Goal: Task Accomplishment & Management: Use online tool/utility

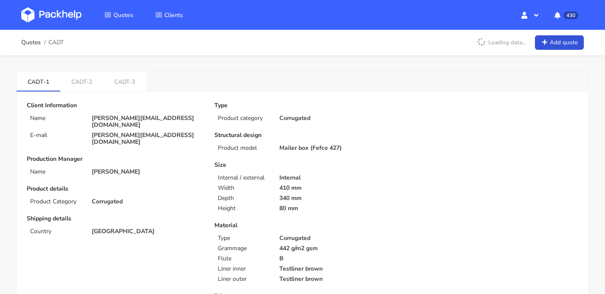
click at [36, 14] on img at bounding box center [51, 14] width 60 height 15
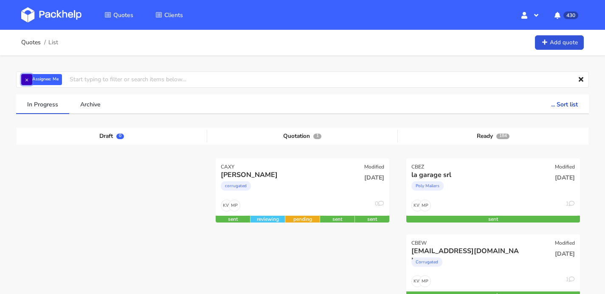
click at [24, 79] on button "×" at bounding box center [26, 79] width 11 height 11
click at [36, 80] on input "text" at bounding box center [302, 79] width 573 height 16
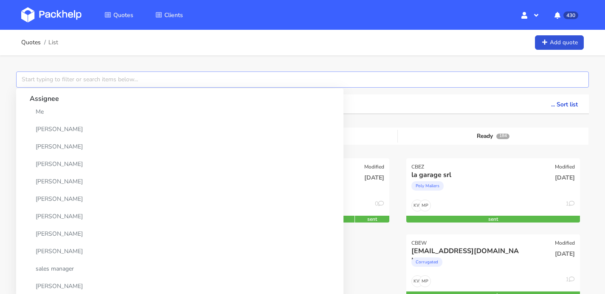
paste input "CBEW"
type input "CBEW"
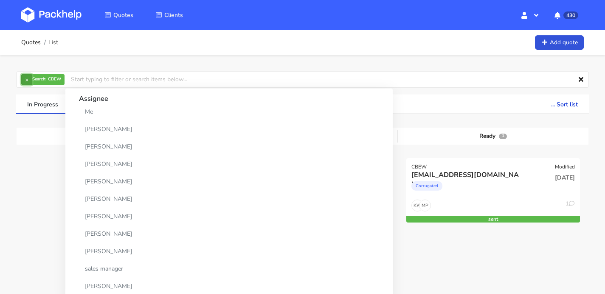
click at [21, 81] on button "×" at bounding box center [26, 79] width 11 height 11
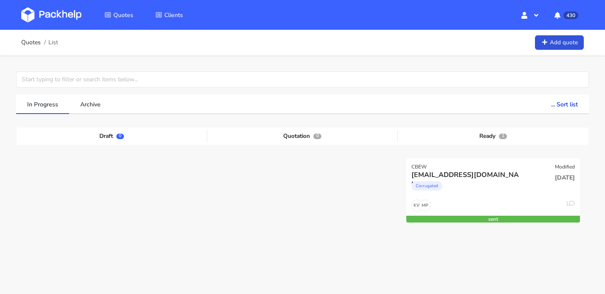
click at [57, 21] on img at bounding box center [51, 14] width 60 height 15
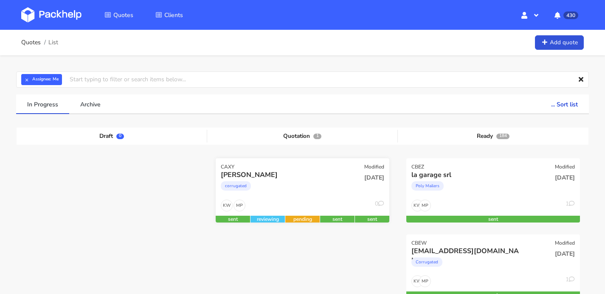
click at [308, 183] on div "corrugated" at bounding box center [276, 187] width 111 height 17
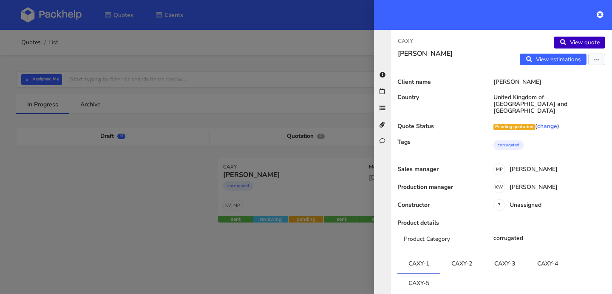
click at [576, 41] on link "View quote" at bounding box center [579, 43] width 51 height 12
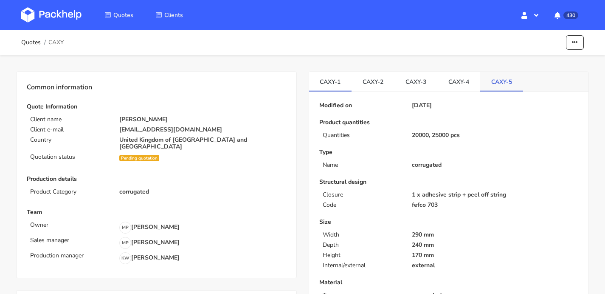
click at [502, 83] on link "CAXY-5" at bounding box center [501, 81] width 43 height 19
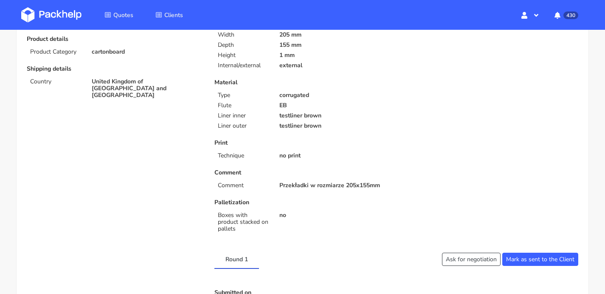
scroll to position [201, 0]
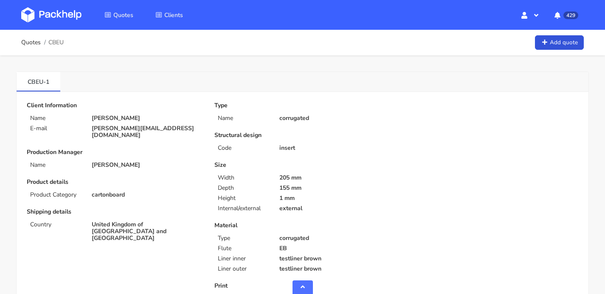
scroll to position [438, 0]
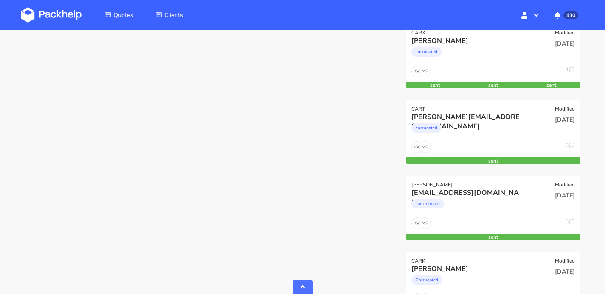
scroll to position [3255, 0]
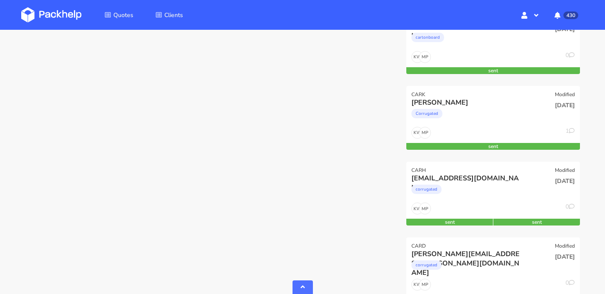
click at [59, 19] on img at bounding box center [51, 14] width 60 height 15
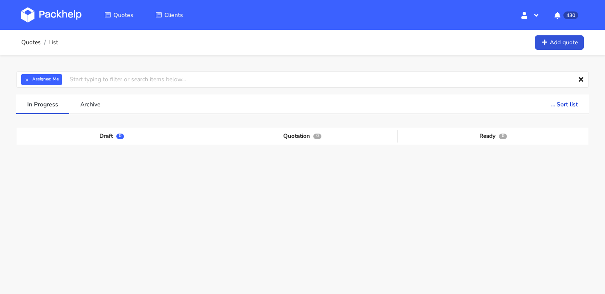
click at [50, 17] on img at bounding box center [51, 14] width 60 height 15
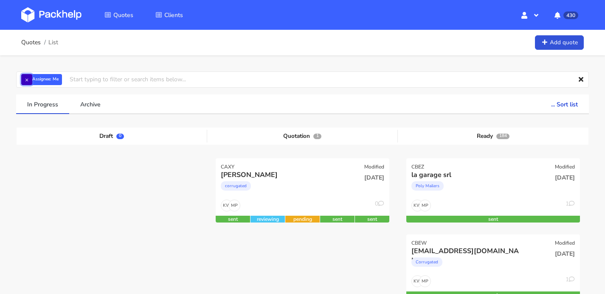
click at [25, 82] on button "×" at bounding box center [26, 79] width 11 height 11
click at [54, 80] on input "text" at bounding box center [302, 79] width 573 height 16
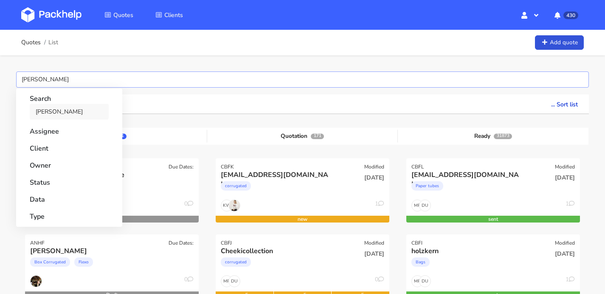
type input "CANH"
click at [51, 111] on link "CANH" at bounding box center [69, 112] width 79 height 16
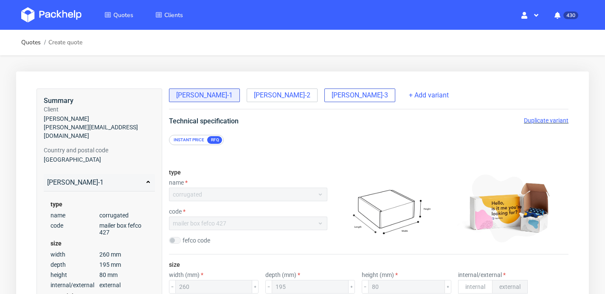
click at [332, 98] on span "[PERSON_NAME]-3" at bounding box center [360, 94] width 56 height 9
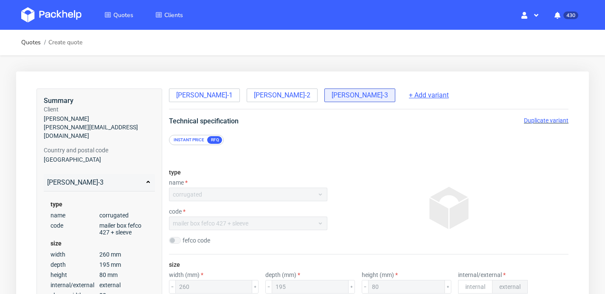
click at [409, 97] on span "+ Add variant" at bounding box center [429, 94] width 40 height 9
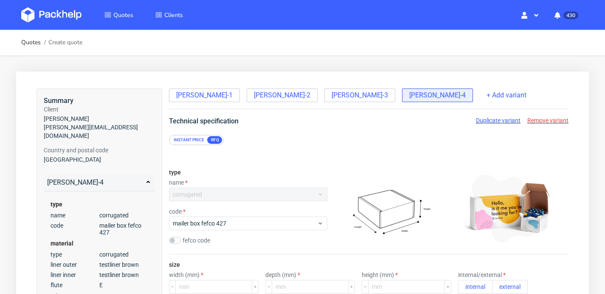
click at [545, 121] on span "Remove variant" at bounding box center [548, 120] width 41 height 7
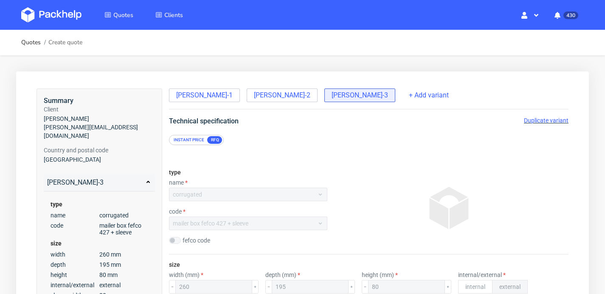
click at [545, 121] on span "Duplicate variant" at bounding box center [546, 120] width 45 height 7
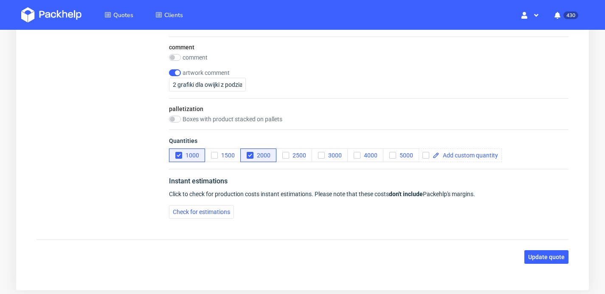
scroll to position [1387, 0]
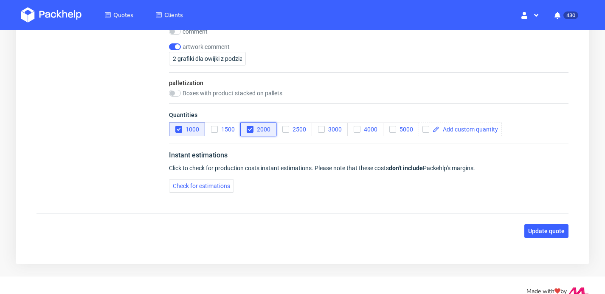
click at [249, 127] on icon "button" at bounding box center [250, 129] width 6 height 6
click at [175, 129] on button "1000" at bounding box center [187, 129] width 36 height 14
click at [477, 131] on span at bounding box center [469, 129] width 59 height 6
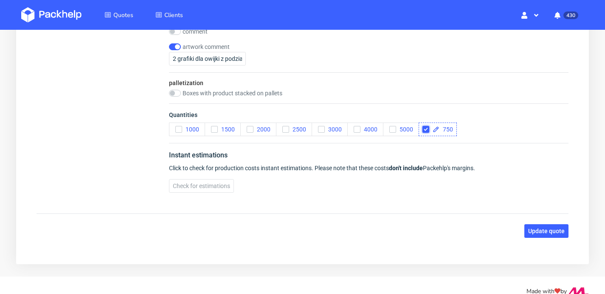
click at [426, 126] on input "checkbox" at bounding box center [426, 129] width 7 height 7
click at [453, 124] on div at bounding box center [460, 129] width 83 height 14
click at [453, 126] on span at bounding box center [469, 129] width 59 height 6
checkbox input "true"
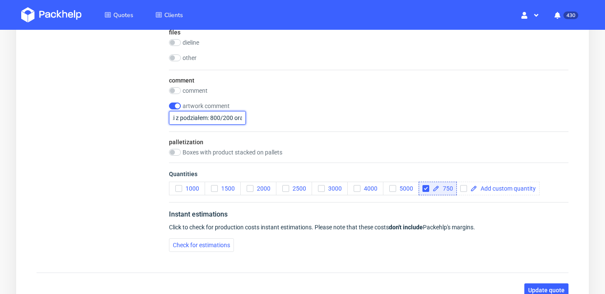
scroll to position [0, 85]
drag, startPoint x: 173, startPoint y: 116, endPoint x: 258, endPoint y: 120, distance: 85.5
click at [258, 120] on div "artwork comment 2 grafiki dla owijki z podziałem: 800/200 oraz 1600/400" at bounding box center [369, 113] width 400 height 22
click at [220, 118] on input "2 grafiki dla owijki z podziałem: 800/200 oraz 1600/400" at bounding box center [207, 118] width 77 height 14
click at [174, 117] on input "2 grafiki dla owijki z podziałem: 800/200 oraz 1600/400" at bounding box center [207, 118] width 77 height 14
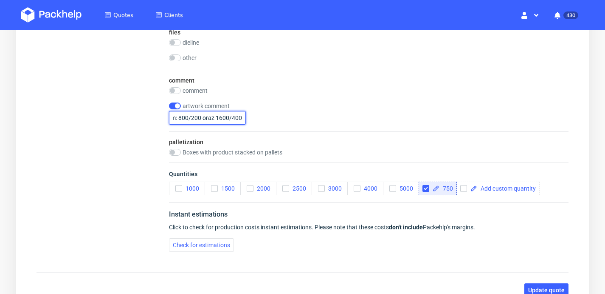
drag, startPoint x: 173, startPoint y: 116, endPoint x: 238, endPoint y: 120, distance: 65.6
click at [238, 120] on input "2 grafiki dla owijki z podziałem: 800/200 oraz 1600/400" at bounding box center [207, 118] width 77 height 14
click at [224, 116] on input "2 grafiki dla owijki z podziałem:" at bounding box center [207, 118] width 77 height 14
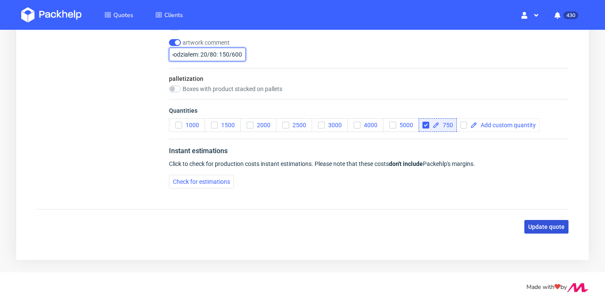
type input "2 grafiki dla owijki z podziałem: 20/80: 150/600"
click at [545, 223] on span "Update quote" at bounding box center [546, 226] width 37 height 6
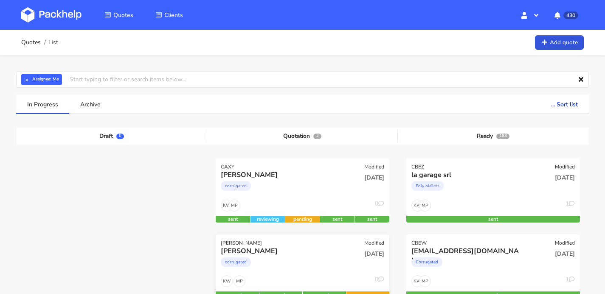
click at [307, 247] on div "[PERSON_NAME]" at bounding box center [276, 250] width 111 height 9
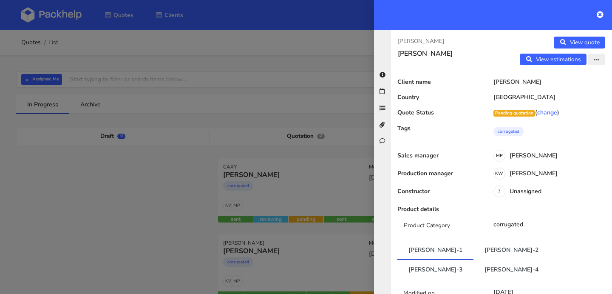
click at [593, 60] on icon "button" at bounding box center [596, 60] width 6 height 6
click at [563, 79] on link "Edit quote" at bounding box center [568, 77] width 75 height 14
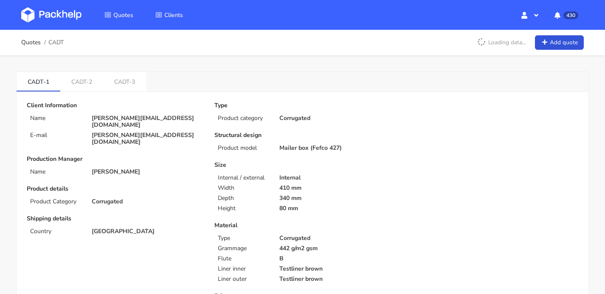
click at [62, 17] on img at bounding box center [51, 14] width 60 height 15
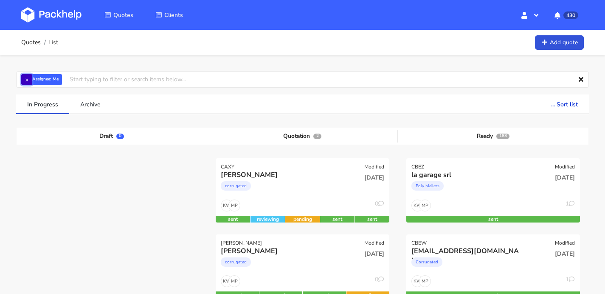
click at [25, 80] on button "×" at bounding box center [26, 79] width 11 height 11
click at [40, 79] on input "text" at bounding box center [302, 79] width 573 height 16
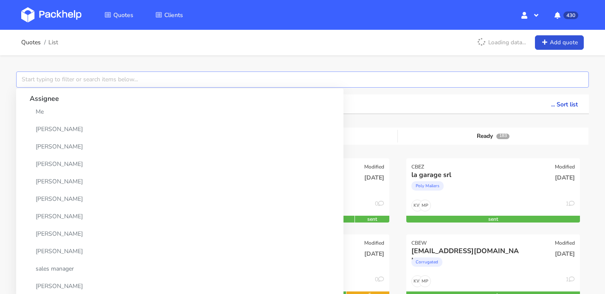
paste input "CBEW"
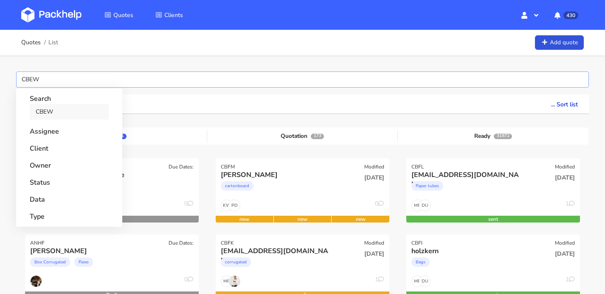
type input "CBEW"
click at [41, 109] on link "CBEW" at bounding box center [69, 112] width 79 height 16
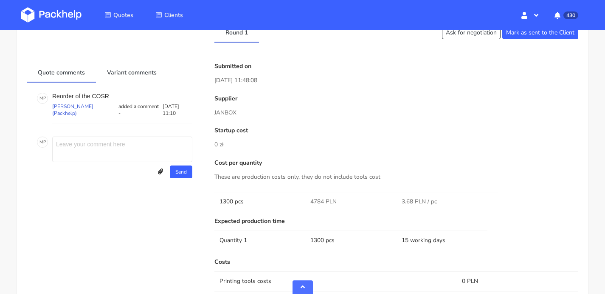
scroll to position [552, 0]
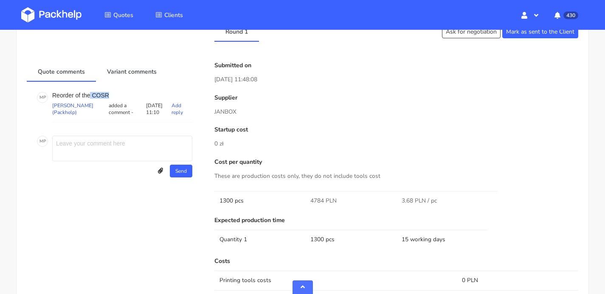
drag, startPoint x: 110, startPoint y: 90, endPoint x: 90, endPoint y: 90, distance: 20.0
click at [90, 92] on p "Reorder of the COSR" at bounding box center [122, 95] width 140 height 7
copy p "COSR"
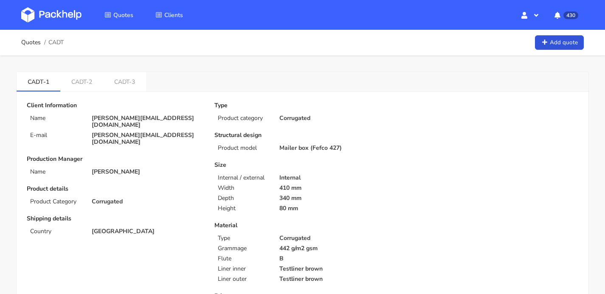
click at [68, 17] on img at bounding box center [51, 14] width 60 height 15
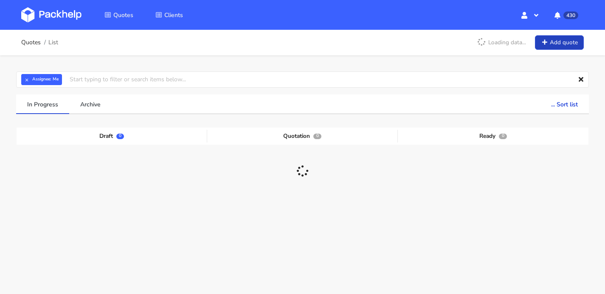
click at [546, 43] on icon at bounding box center [544, 43] width 7 height 6
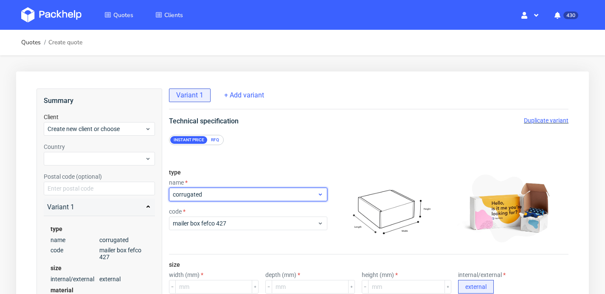
click at [258, 190] on span "corrugated" at bounding box center [245, 194] width 144 height 8
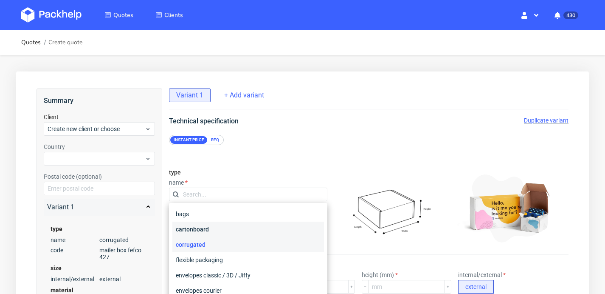
click at [234, 229] on div "cartonboard" at bounding box center [248, 228] width 152 height 15
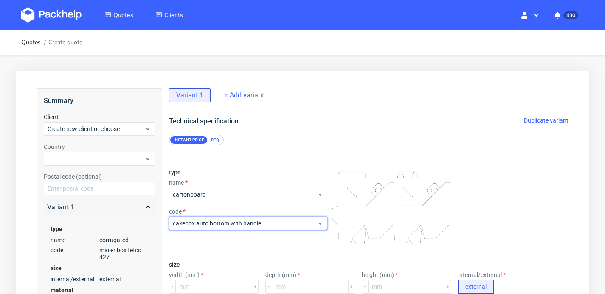
click at [233, 227] on span "cakebox auto bottom with handle" at bounding box center [245, 223] width 144 height 8
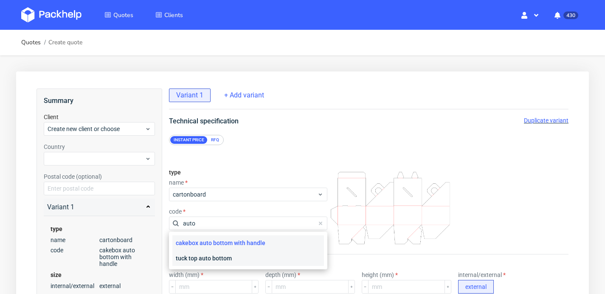
type input "auto"
click at [219, 260] on div "tuck top auto bottom" at bounding box center [248, 257] width 152 height 15
